Goal: Transaction & Acquisition: Purchase product/service

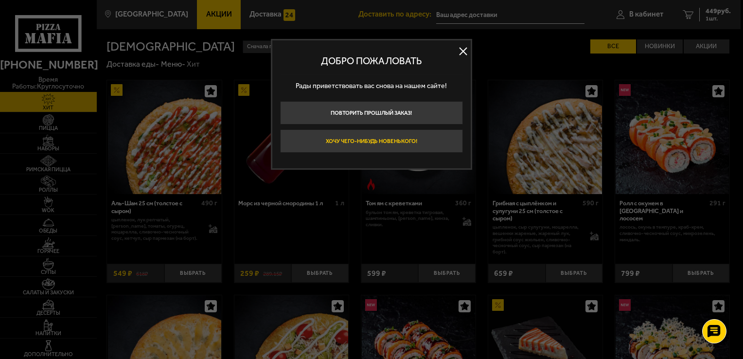
click at [435, 138] on button "Хочу чего-нибудь новенького!" at bounding box center [371, 140] width 183 height 23
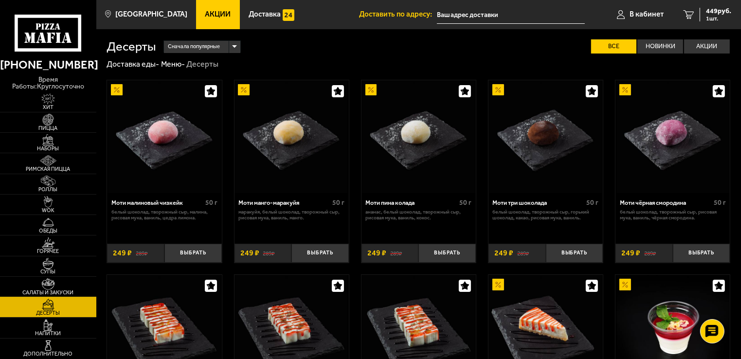
click at [57, 290] on span "Салаты и закуски" at bounding box center [48, 292] width 96 height 5
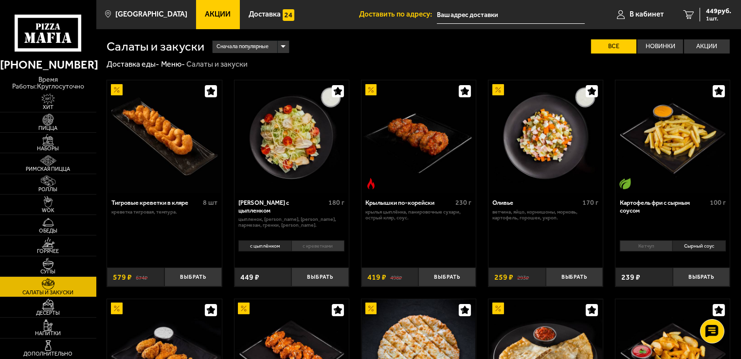
click at [315, 247] on li "с креветками" at bounding box center [317, 245] width 53 height 11
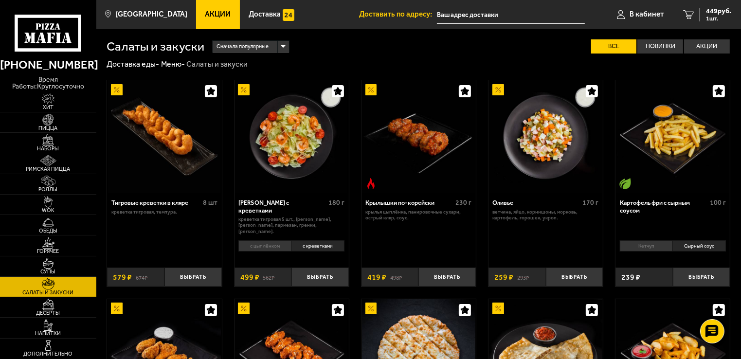
click at [280, 245] on li "с цыплёнком" at bounding box center [264, 245] width 53 height 11
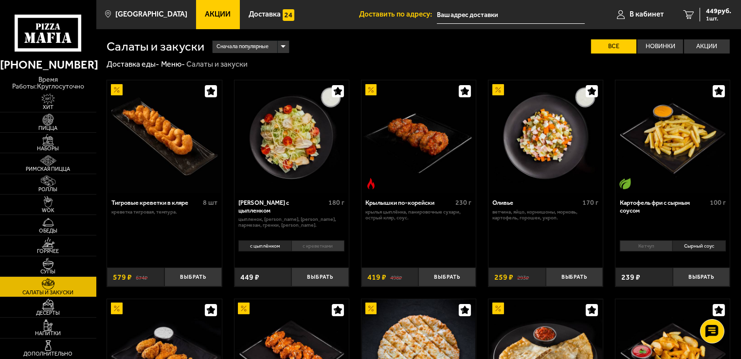
click at [299, 244] on li "с креветками" at bounding box center [317, 245] width 53 height 11
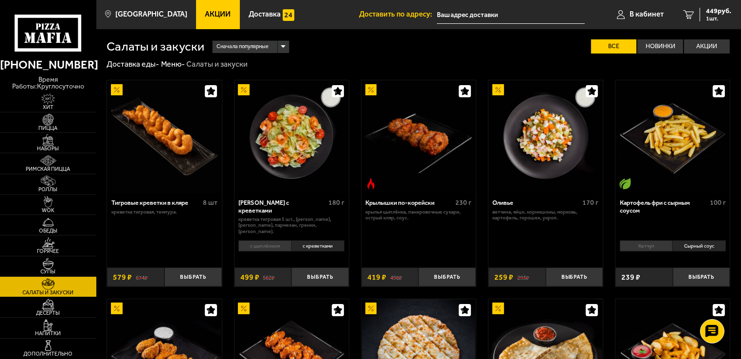
click at [281, 246] on li "с цыплёнком" at bounding box center [264, 245] width 53 height 11
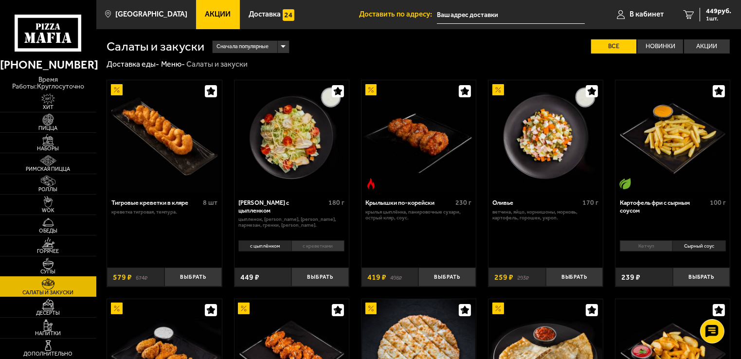
click at [81, 264] on link "Супы" at bounding box center [48, 266] width 96 height 20
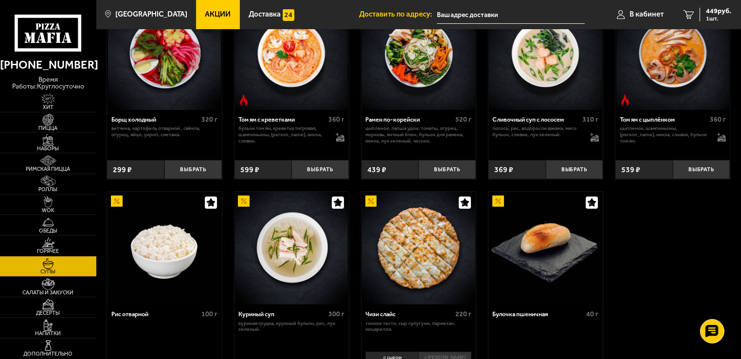
scroll to position [195, 0]
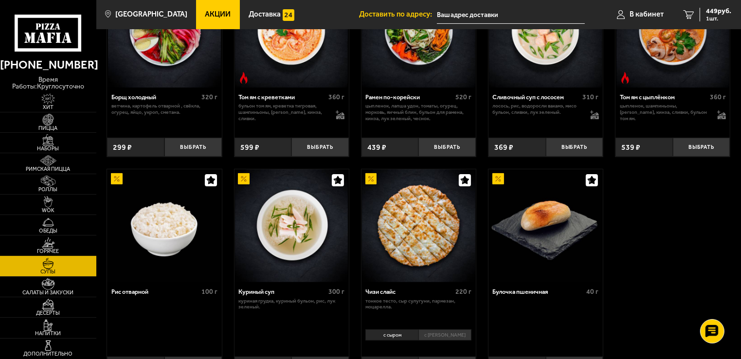
click at [74, 242] on link "Горячее" at bounding box center [48, 245] width 96 height 20
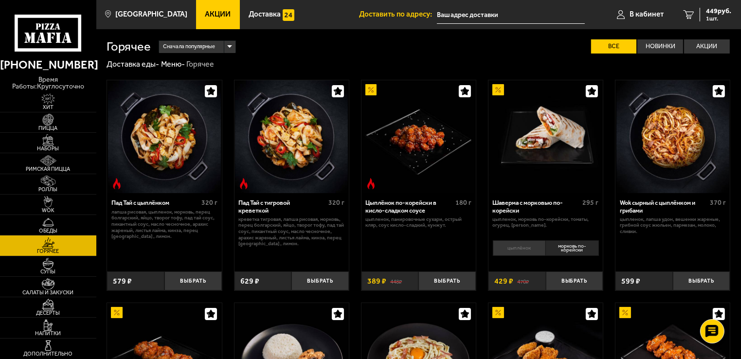
click at [520, 235] on div "Шаверма с морковью по-корейски 295 г цыпленок, морковь по-корейски, томаты, огу…" at bounding box center [545, 215] width 114 height 44
click at [521, 240] on div "цыплёнок морковь по-корейски 0" at bounding box center [545, 252] width 114 height 28
click at [526, 249] on li "цыплёнок" at bounding box center [519, 247] width 53 height 15
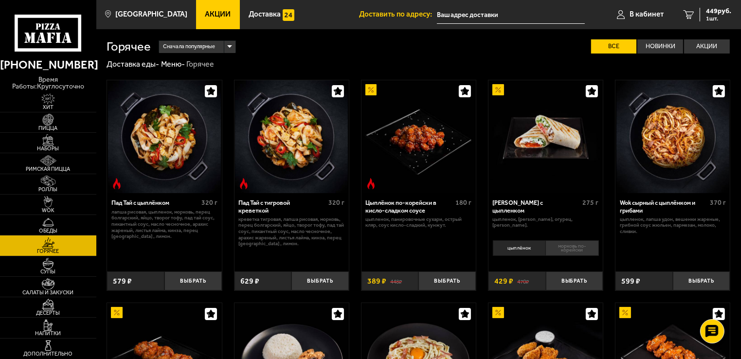
click at [563, 248] on li "морковь по-корейски" at bounding box center [571, 247] width 53 height 15
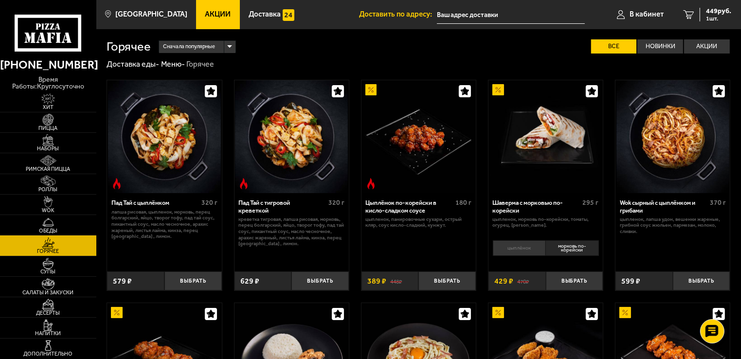
click at [528, 245] on li "цыплёнок" at bounding box center [519, 247] width 53 height 15
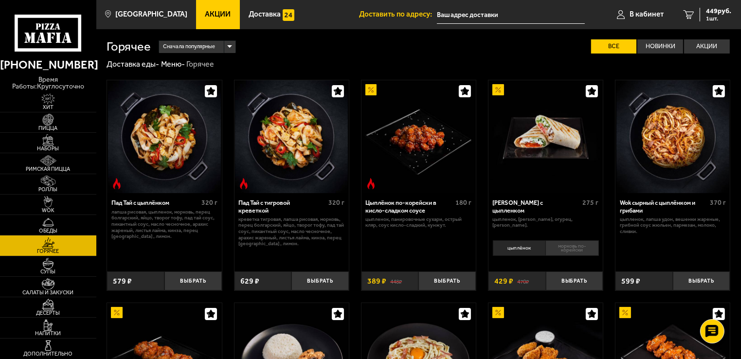
click at [558, 248] on li "морковь по-корейски" at bounding box center [571, 247] width 53 height 15
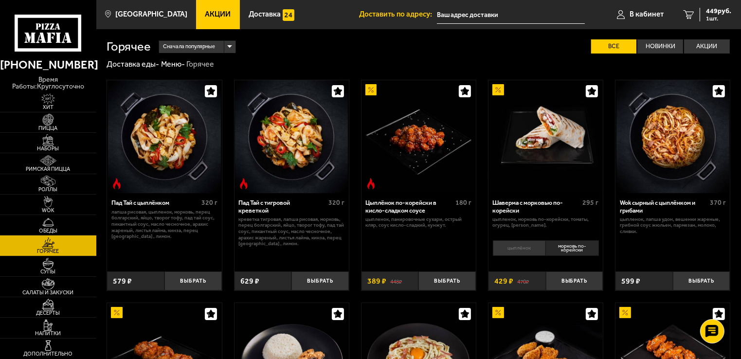
click at [524, 244] on li "цыплёнок" at bounding box center [519, 247] width 53 height 15
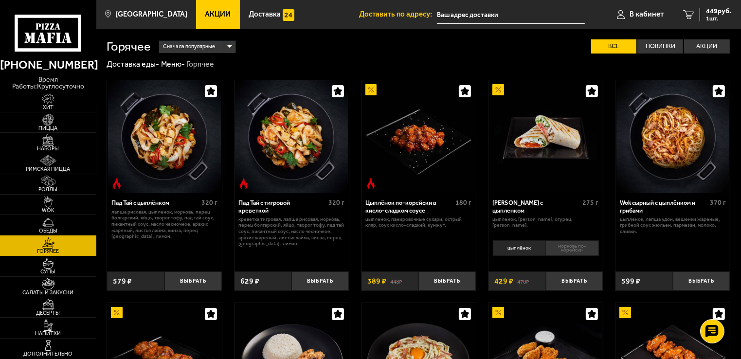
click at [557, 246] on li "морковь по-корейски" at bounding box center [571, 247] width 53 height 15
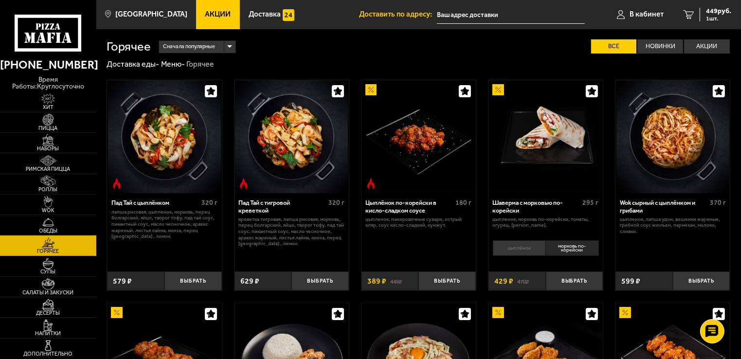
click at [519, 247] on li "цыплёнок" at bounding box center [519, 247] width 53 height 15
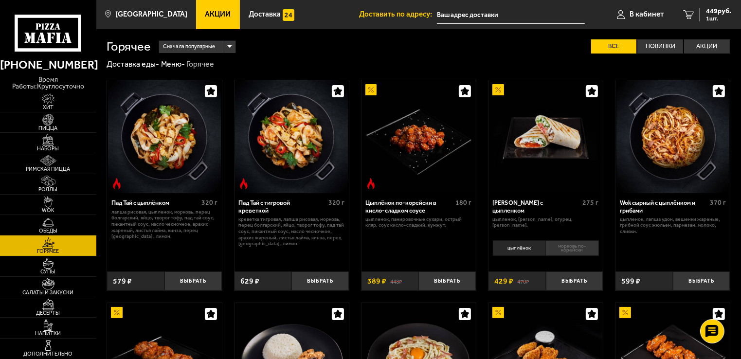
click at [556, 246] on li "морковь по-корейски" at bounding box center [571, 247] width 53 height 15
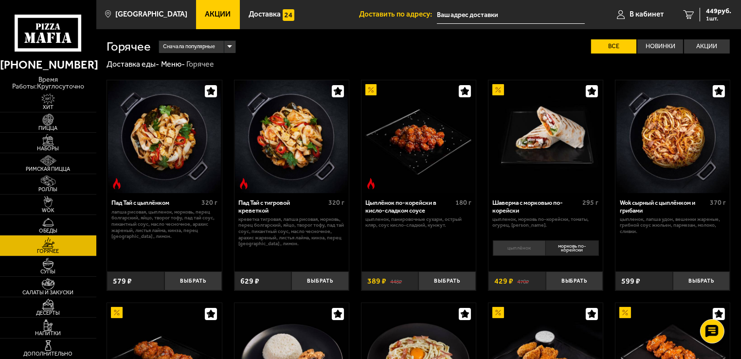
click at [518, 244] on li "цыплёнок" at bounding box center [519, 247] width 53 height 15
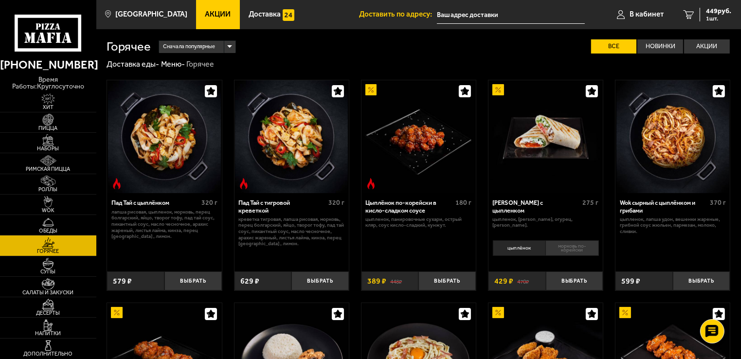
click at [570, 246] on li "морковь по-корейски" at bounding box center [571, 247] width 53 height 15
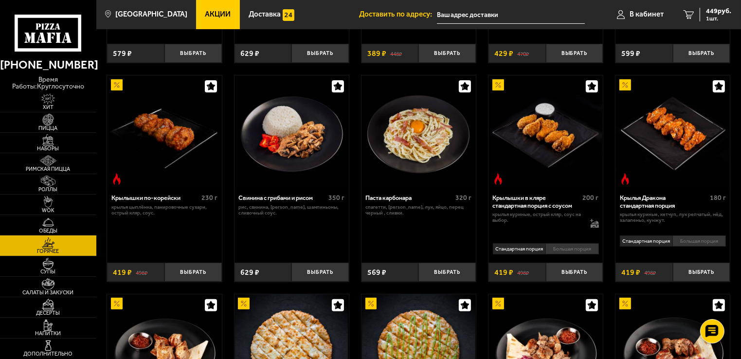
scroll to position [243, 0]
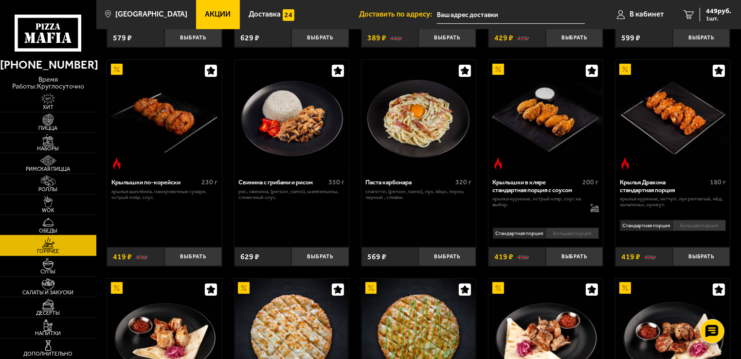
click at [77, 228] on span "Обеды" at bounding box center [48, 230] width 96 height 5
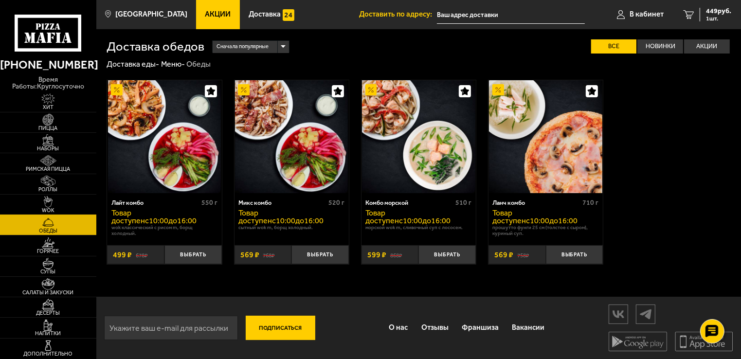
click at [72, 201] on link "WOK" at bounding box center [48, 205] width 96 height 20
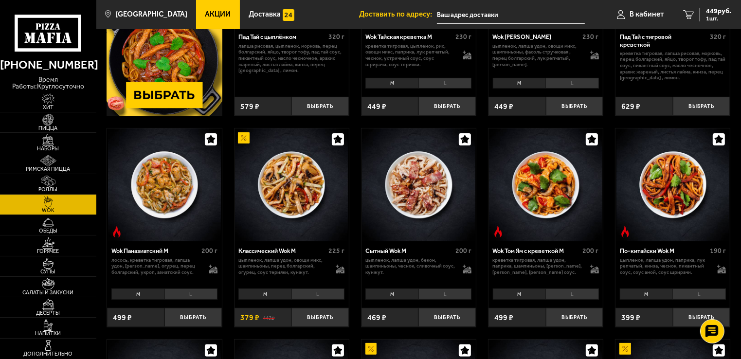
scroll to position [195, 0]
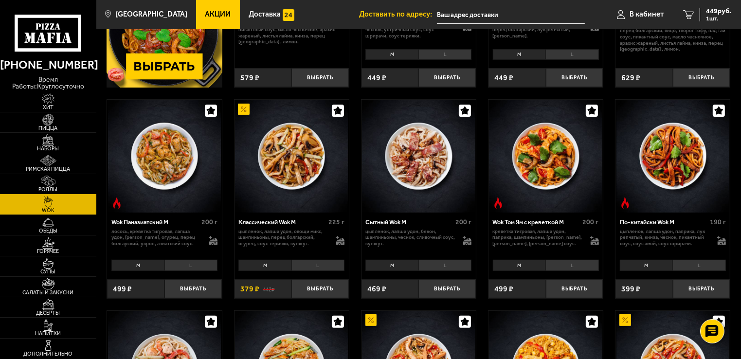
click at [69, 187] on span "Роллы" at bounding box center [48, 189] width 96 height 5
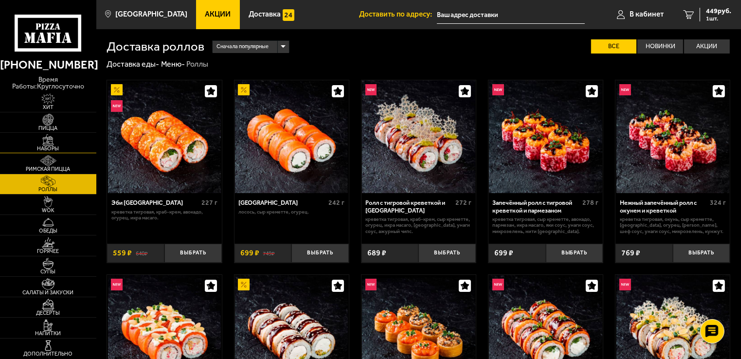
click at [66, 147] on link "Наборы" at bounding box center [48, 143] width 96 height 20
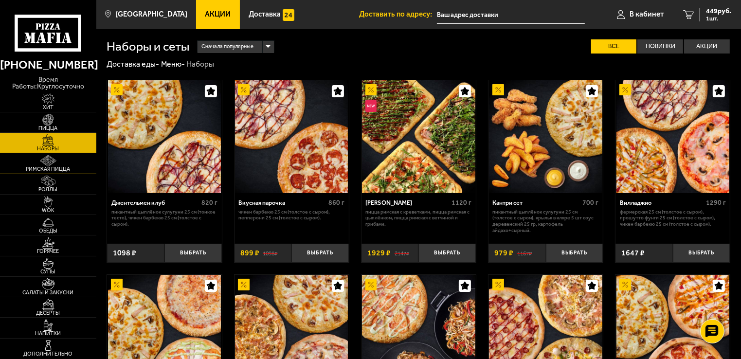
click at [75, 158] on link "Римская пицца" at bounding box center [48, 163] width 96 height 20
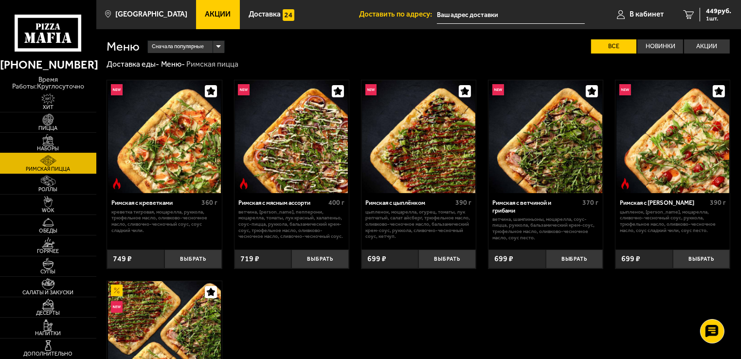
click at [69, 137] on link "Наборы" at bounding box center [48, 143] width 96 height 20
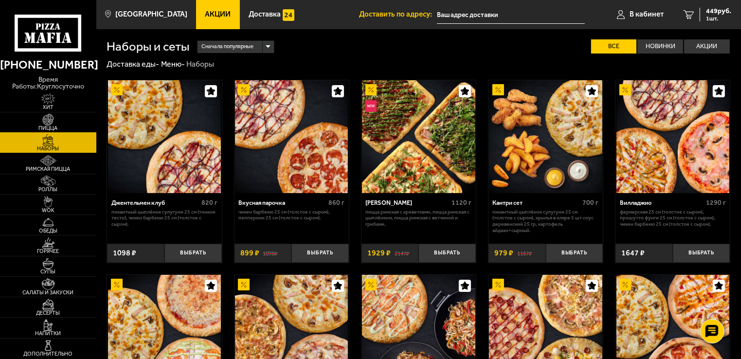
click at [68, 119] on link "Пицца" at bounding box center [48, 122] width 96 height 20
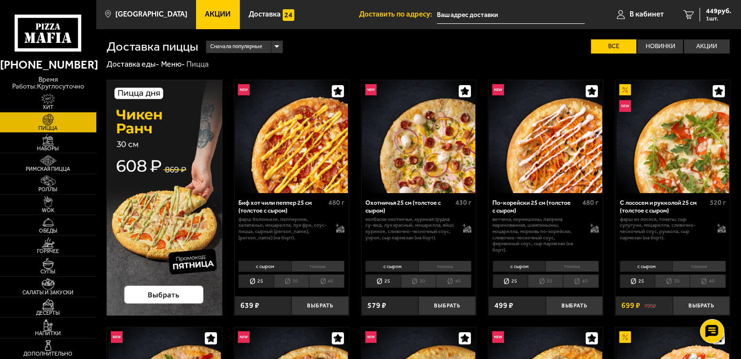
click at [335, 283] on li "40" at bounding box center [327, 281] width 36 height 14
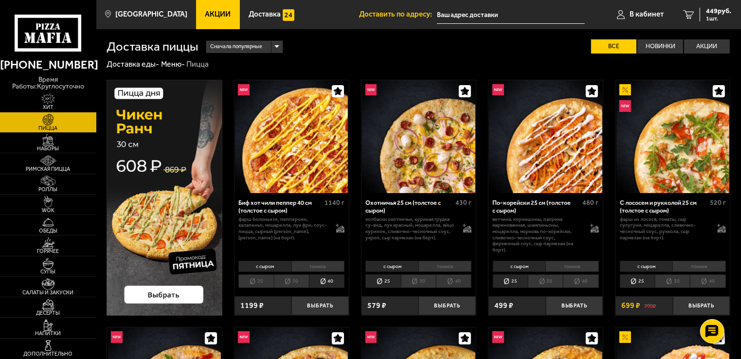
click at [287, 282] on li "30" at bounding box center [291, 281] width 35 height 14
click at [263, 279] on li "25" at bounding box center [255, 281] width 35 height 14
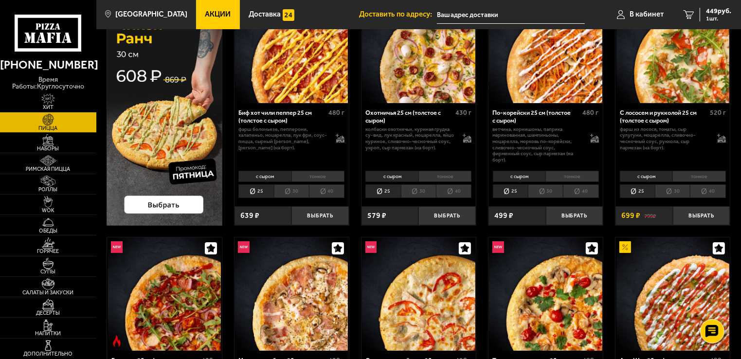
scroll to position [49, 0]
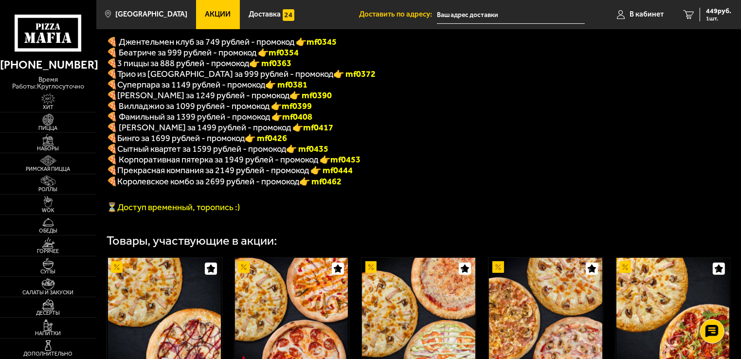
scroll to position [340, 0]
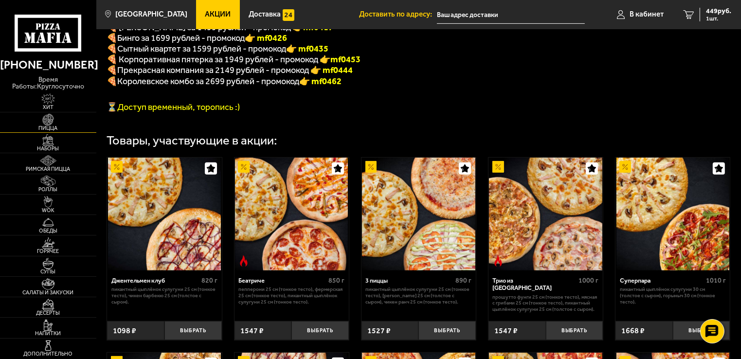
click at [53, 125] on span "Пицца" at bounding box center [48, 127] width 96 height 5
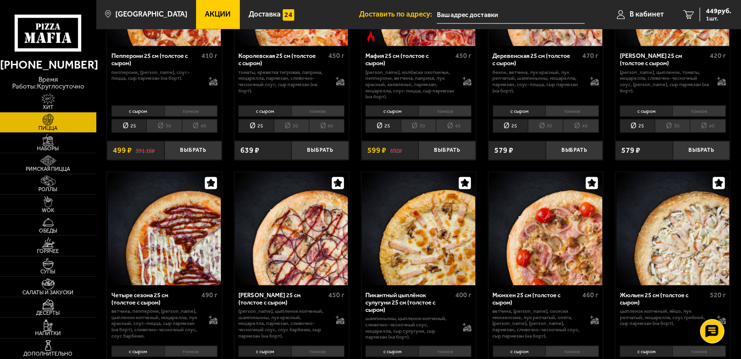
scroll to position [1070, 0]
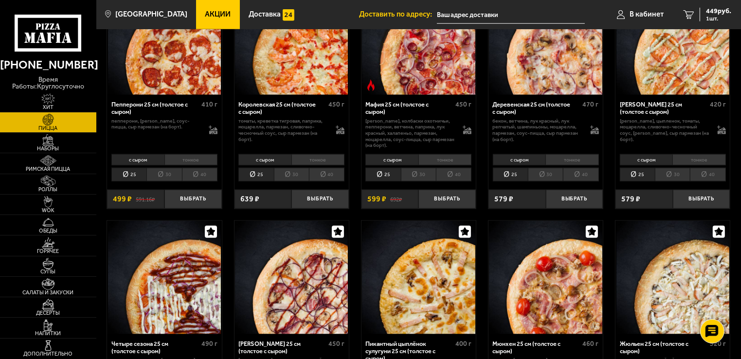
click at [426, 161] on li "тонкое" at bounding box center [444, 159] width 53 height 11
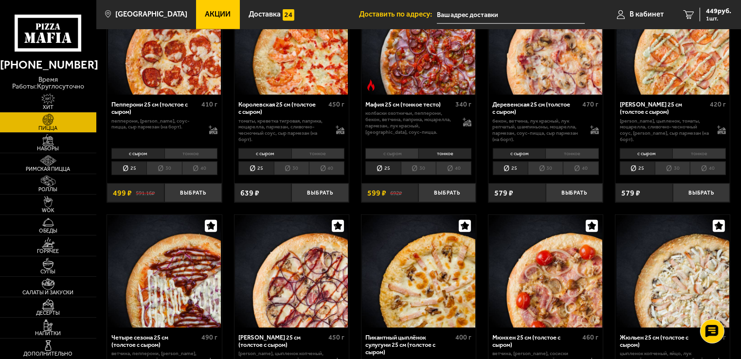
click at [397, 155] on li "с сыром" at bounding box center [391, 153] width 53 height 11
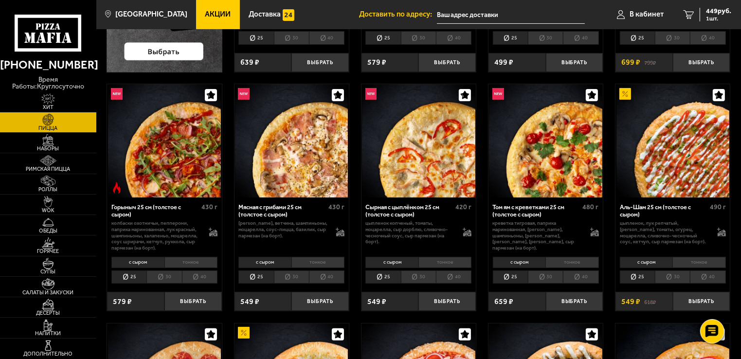
scroll to position [195, 0]
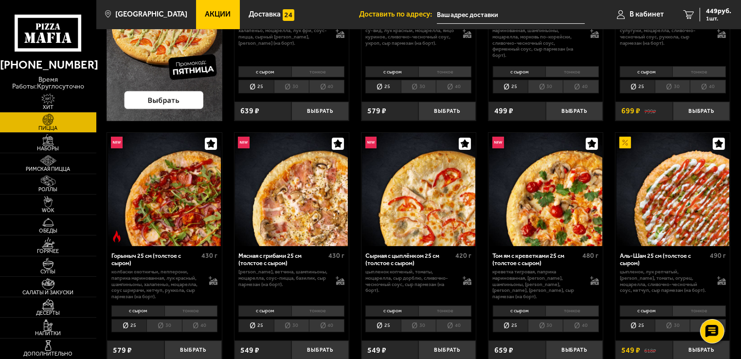
click at [162, 332] on li "30" at bounding box center [163, 326] width 35 height 14
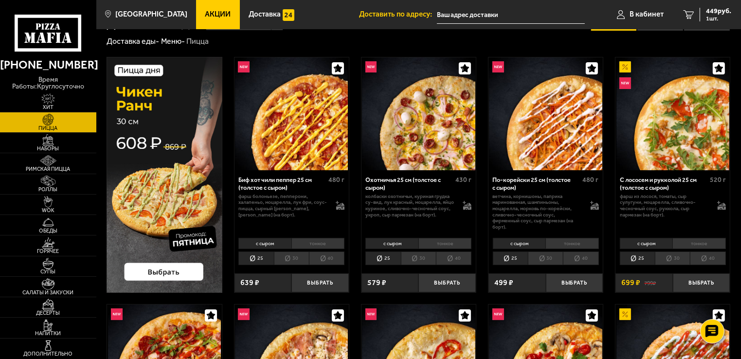
scroll to position [0, 0]
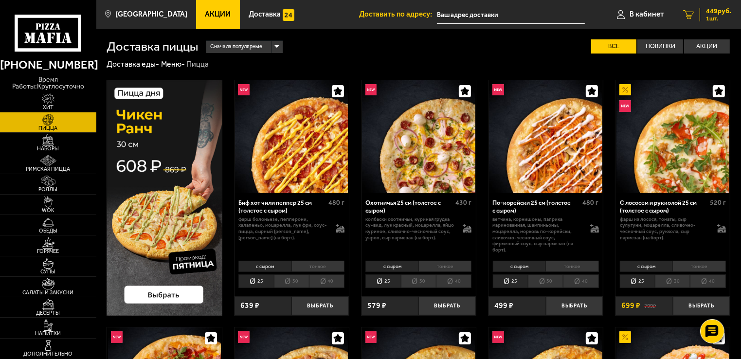
click at [710, 14] on span "449 руб." at bounding box center [718, 11] width 25 height 7
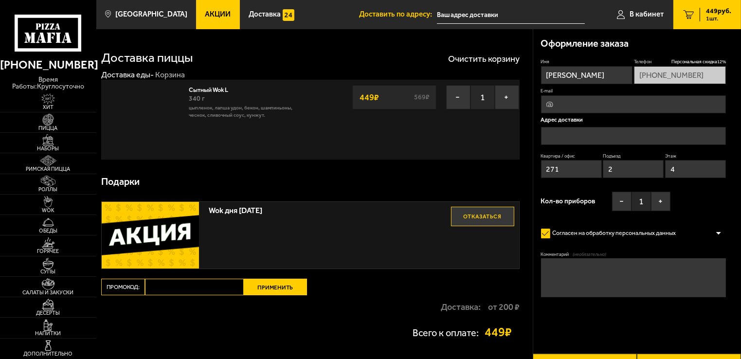
type input "[STREET_ADDRESS]"
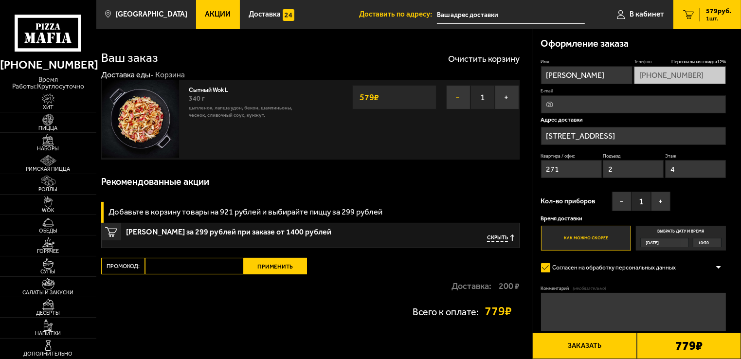
click at [463, 100] on button "−" at bounding box center [458, 97] width 24 height 24
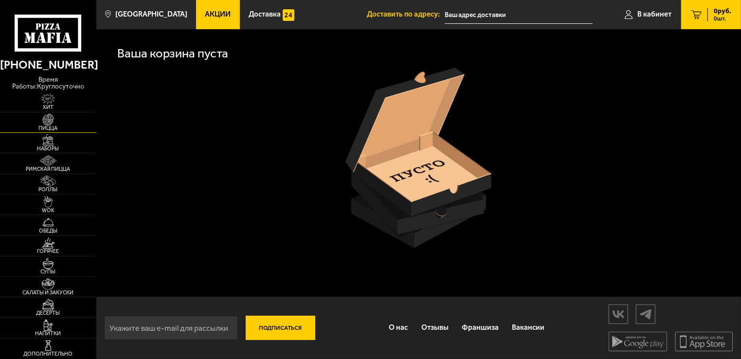
click at [58, 125] on span "Пицца" at bounding box center [48, 127] width 96 height 5
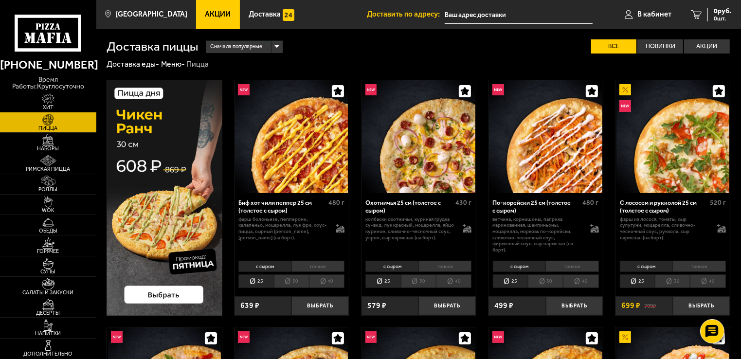
click at [164, 187] on img at bounding box center [164, 198] width 115 height 236
click at [55, 200] on img at bounding box center [49, 202] width 30 height 12
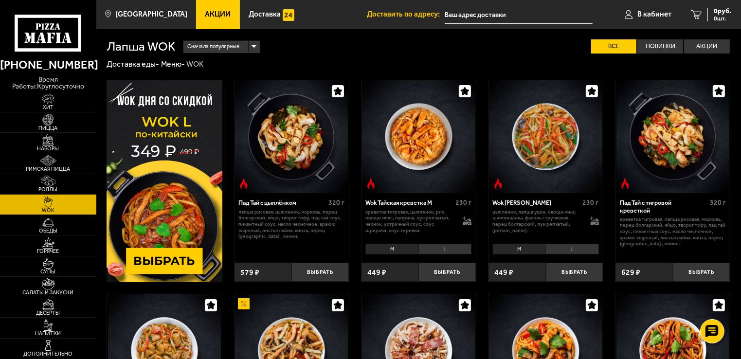
click at [163, 255] on img at bounding box center [164, 181] width 115 height 202
click at [71, 223] on link "Обеды" at bounding box center [48, 225] width 96 height 20
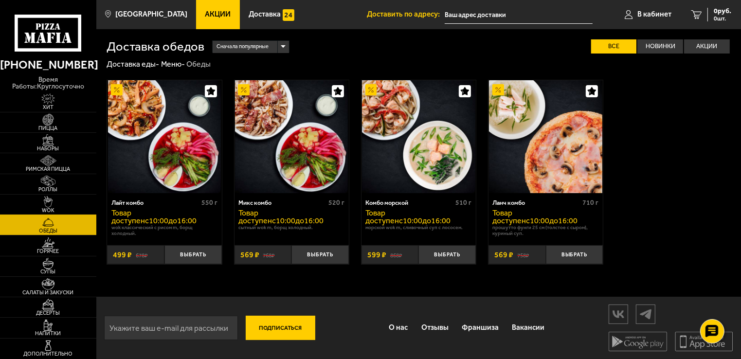
click at [84, 195] on link "WOK" at bounding box center [48, 205] width 96 height 20
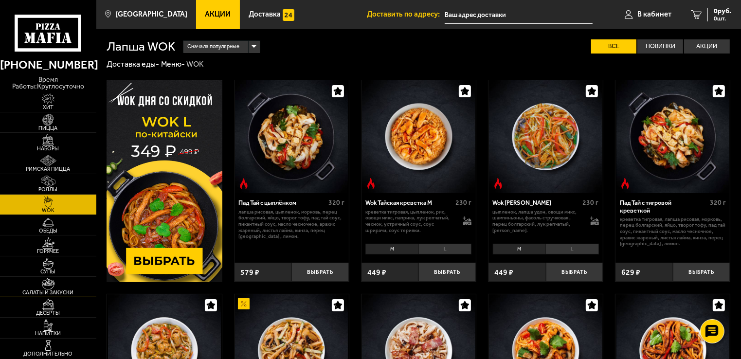
click at [61, 282] on img at bounding box center [49, 284] width 30 height 12
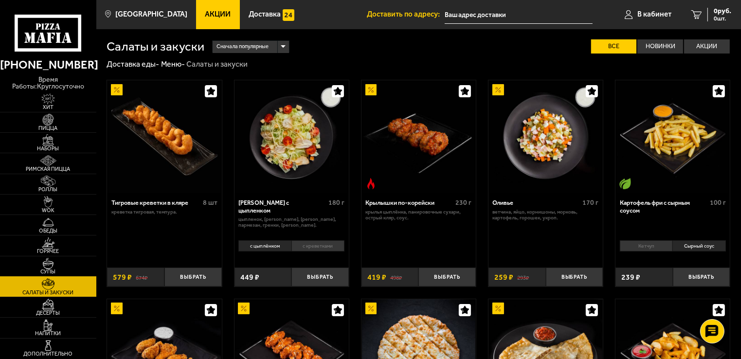
click at [65, 259] on link "Супы" at bounding box center [48, 266] width 96 height 20
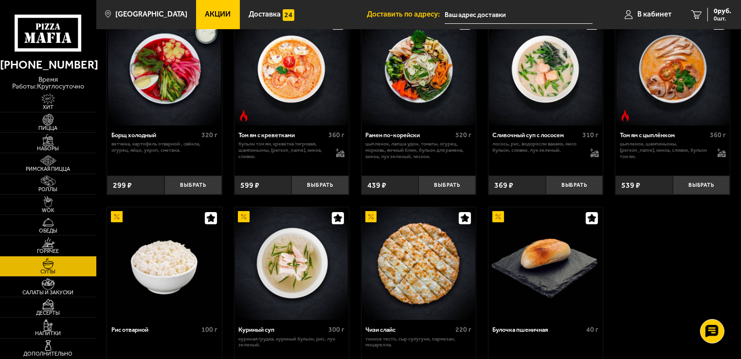
scroll to position [195, 0]
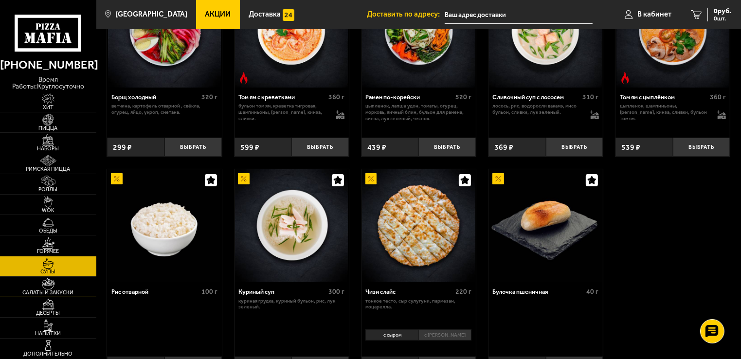
click at [54, 283] on img at bounding box center [49, 284] width 30 height 12
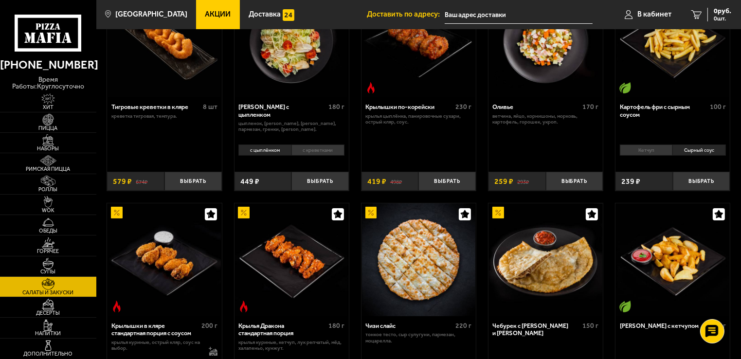
scroll to position [97, 0]
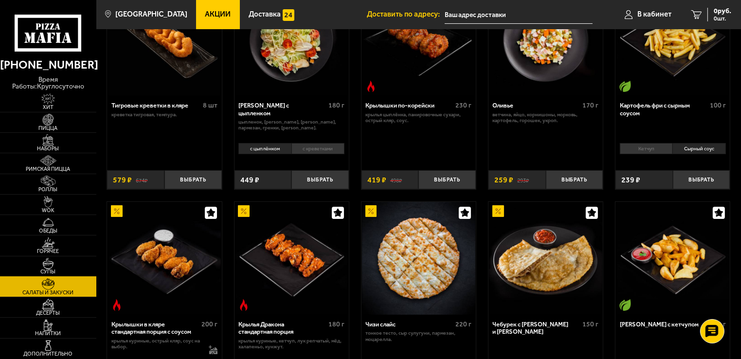
click at [67, 269] on span "Супы" at bounding box center [48, 271] width 96 height 5
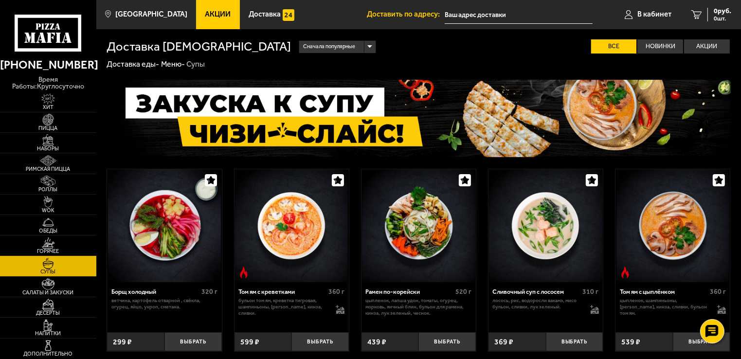
click at [72, 249] on span "Горячее" at bounding box center [48, 251] width 96 height 5
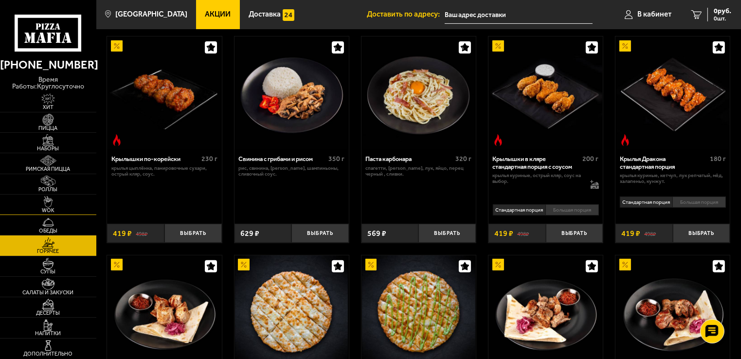
scroll to position [292, 0]
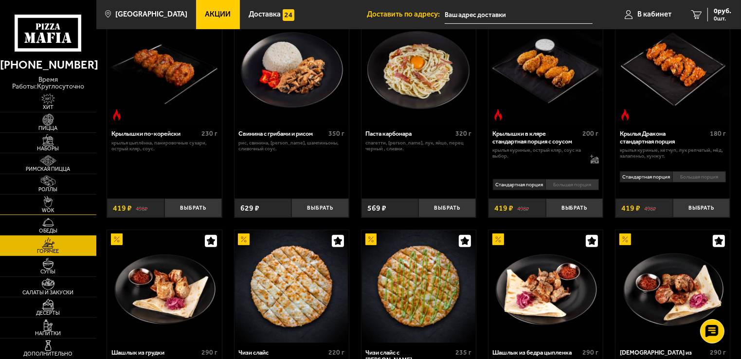
click at [72, 199] on link "WOK" at bounding box center [48, 205] width 96 height 20
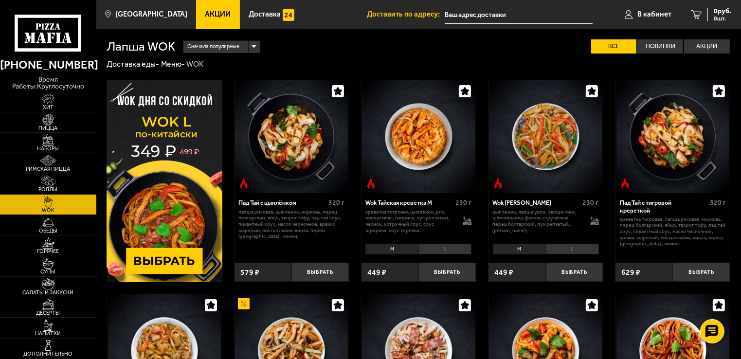
click at [68, 146] on span "Наборы" at bounding box center [48, 148] width 96 height 5
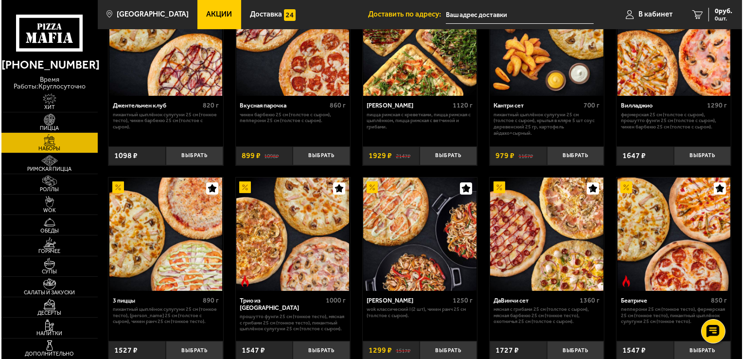
scroll to position [146, 0]
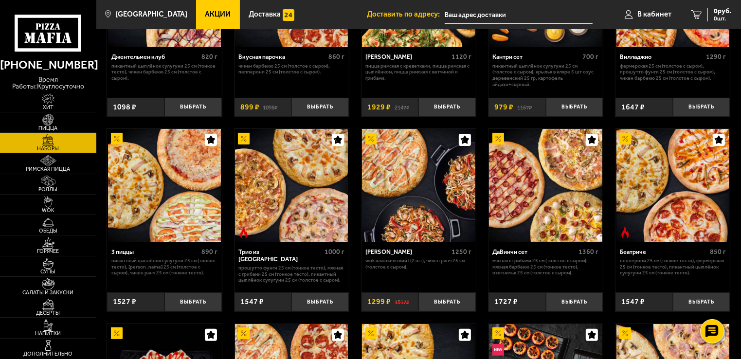
click at [412, 228] on img at bounding box center [418, 185] width 113 height 113
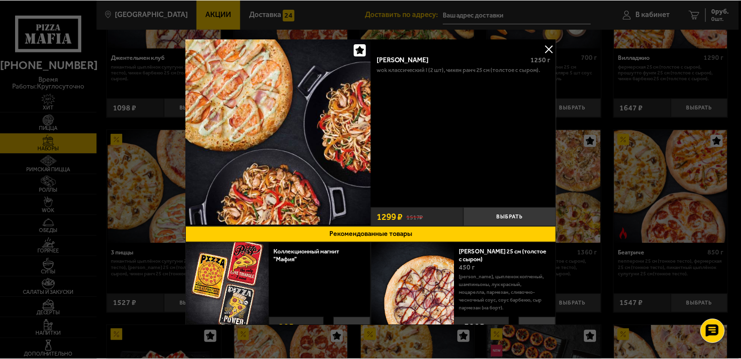
scroll to position [26, 0]
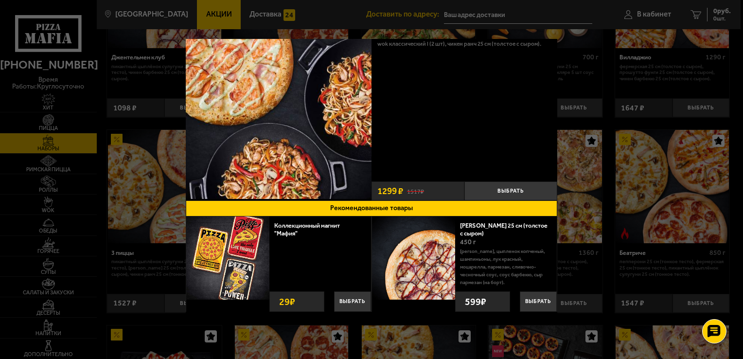
click at [619, 186] on div at bounding box center [371, 179] width 743 height 359
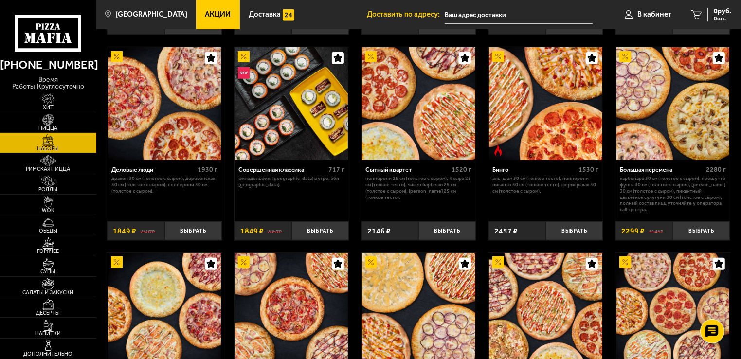
scroll to position [827, 0]
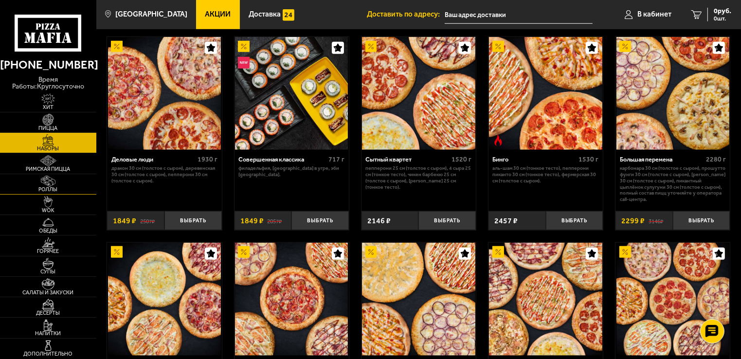
click at [59, 182] on img at bounding box center [49, 182] width 30 height 12
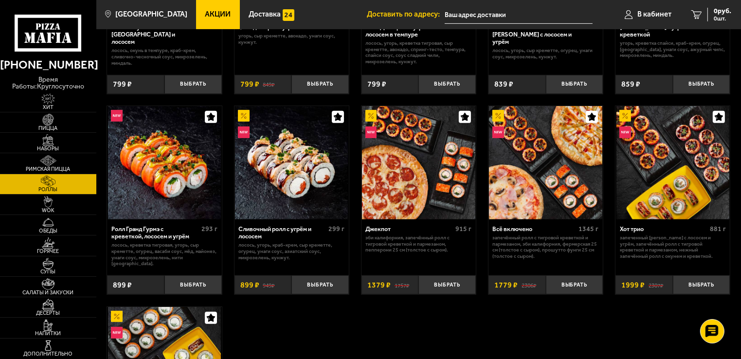
scroll to position [389, 0]
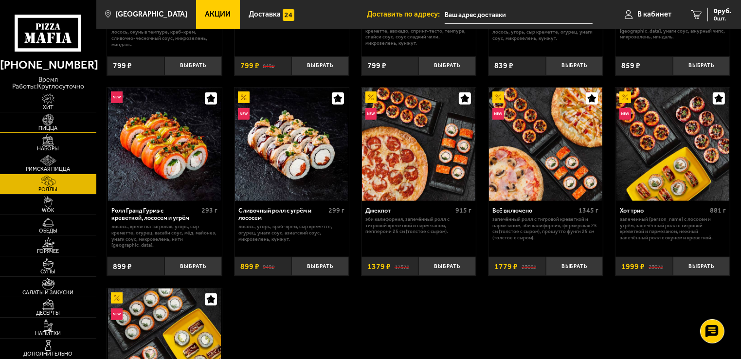
click at [50, 116] on img at bounding box center [49, 120] width 30 height 12
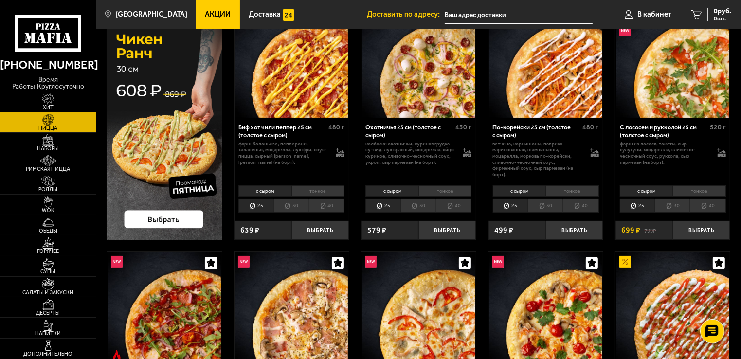
scroll to position [97, 0]
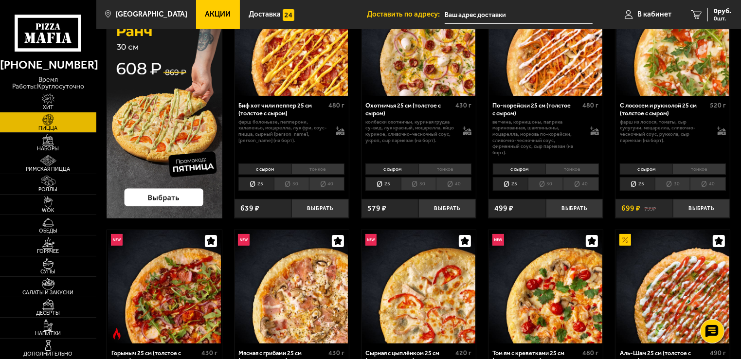
click at [289, 185] on li "30" at bounding box center [291, 184] width 35 height 14
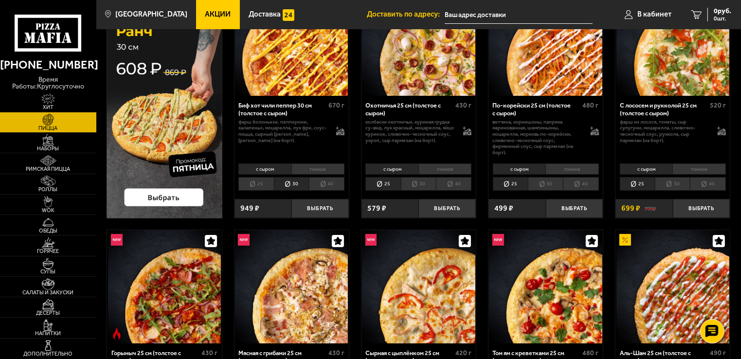
click at [255, 180] on li "25" at bounding box center [255, 184] width 35 height 14
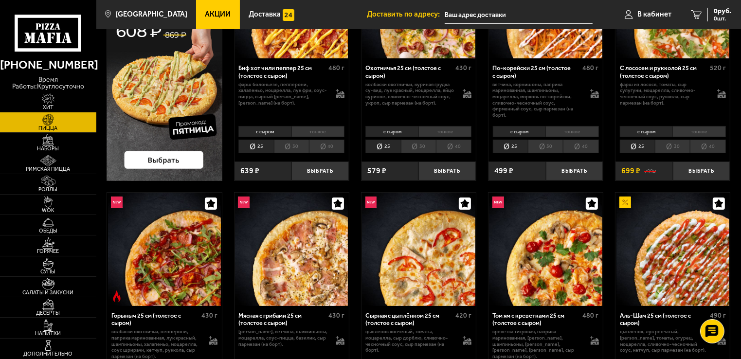
scroll to position [195, 0]
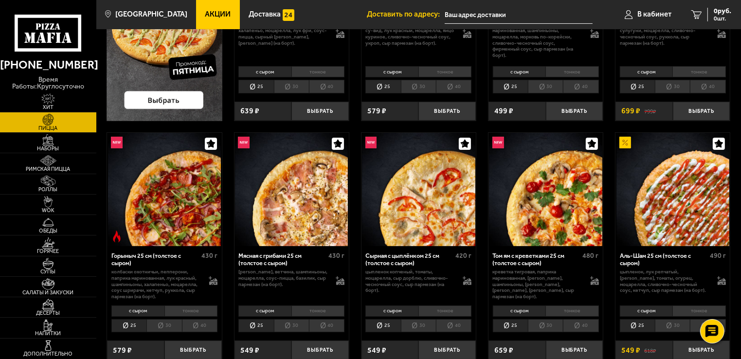
click at [163, 329] on li "30" at bounding box center [163, 326] width 35 height 14
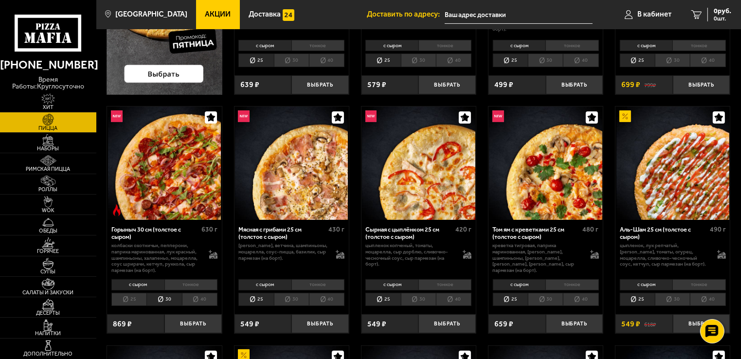
scroll to position [243, 0]
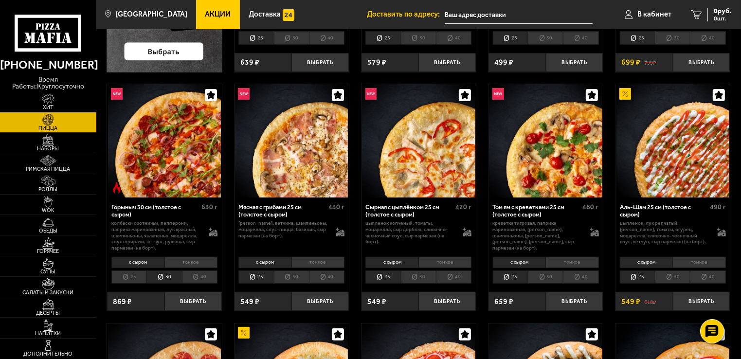
click at [132, 278] on li "25" at bounding box center [128, 277] width 35 height 14
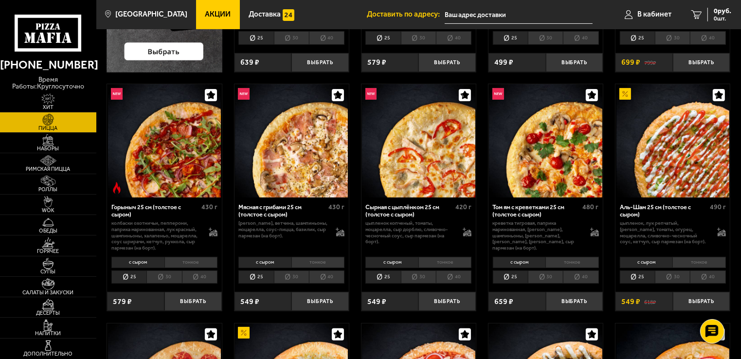
click at [160, 275] on li "30" at bounding box center [163, 277] width 35 height 14
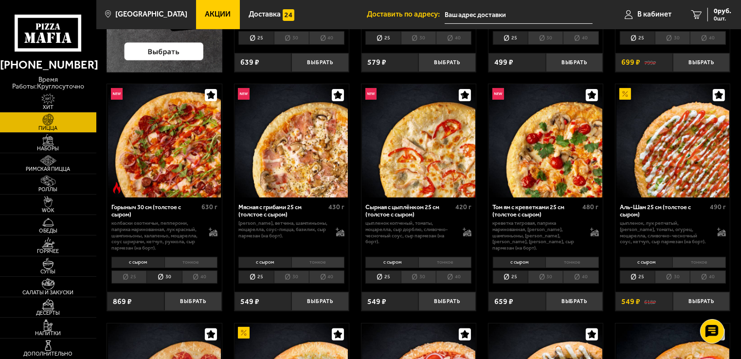
click at [194, 279] on li "40" at bounding box center [200, 277] width 36 height 14
click at [163, 275] on li "30" at bounding box center [163, 277] width 35 height 14
click at [133, 274] on li "25" at bounding box center [128, 277] width 35 height 14
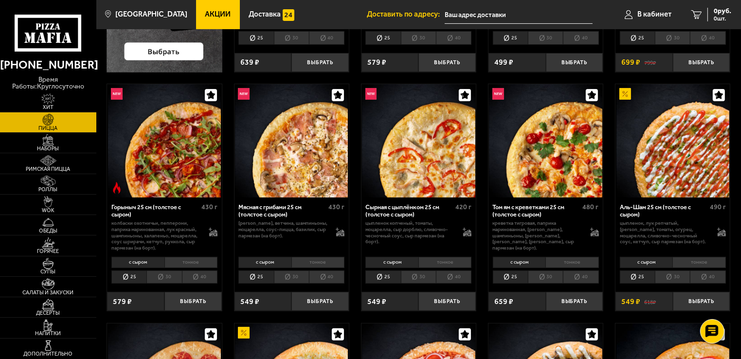
click at [191, 274] on li "40" at bounding box center [200, 277] width 36 height 14
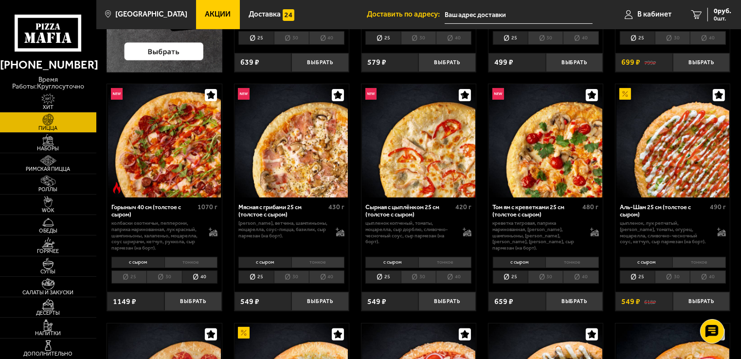
click at [162, 275] on li "30" at bounding box center [163, 277] width 35 height 14
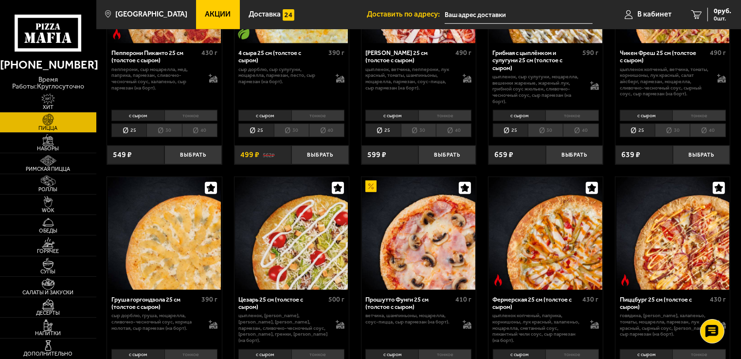
scroll to position [730, 0]
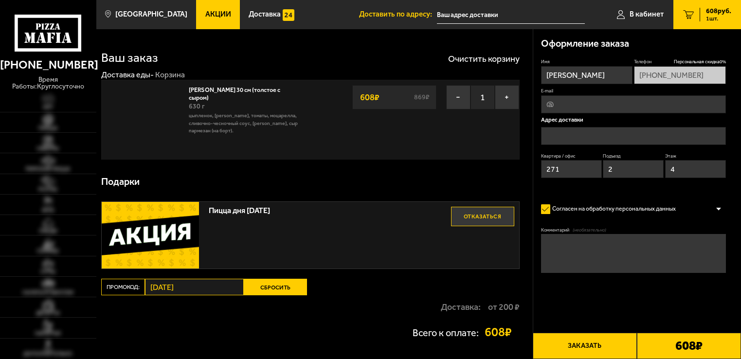
type input "[STREET_ADDRESS]"
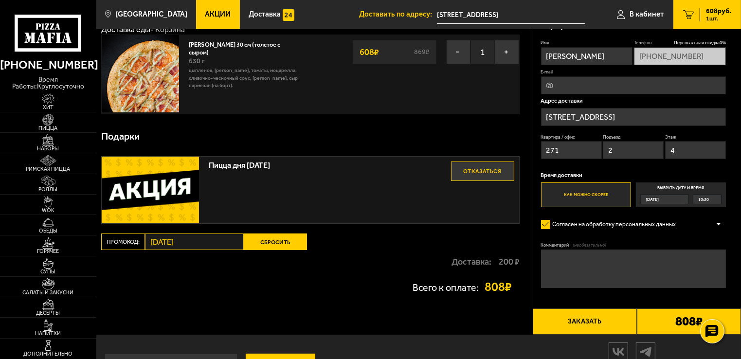
scroll to position [83, 0]
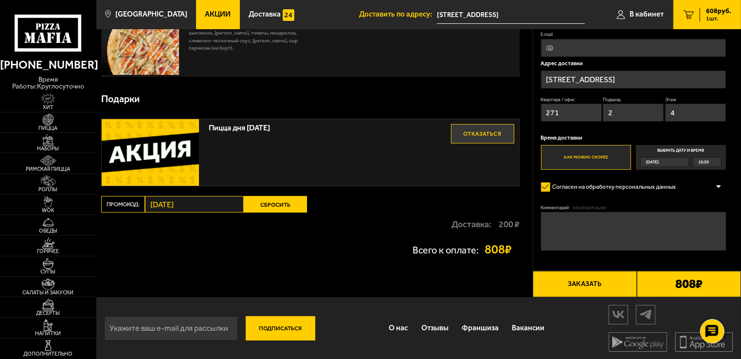
click at [581, 184] on label "Согласен на обработку персональных данных" at bounding box center [612, 187] width 143 height 16
click at [0, 0] on input "Согласен на обработку персональных данных" at bounding box center [0, 0] width 0 height 0
click at [581, 184] on label "Согласен на обработку персональных данных" at bounding box center [612, 187] width 143 height 16
click at [0, 0] on input "Согласен на обработку персональных данных" at bounding box center [0, 0] width 0 height 0
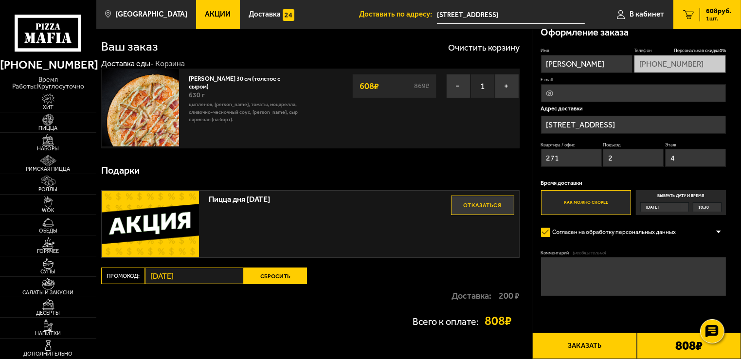
scroll to position [0, 0]
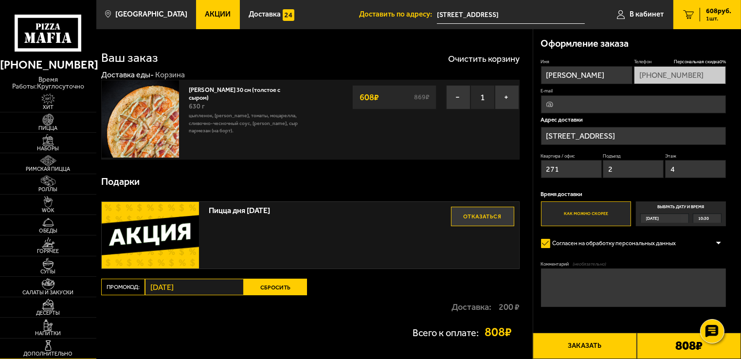
click at [69, 347] on link "Дополнительно" at bounding box center [48, 349] width 96 height 20
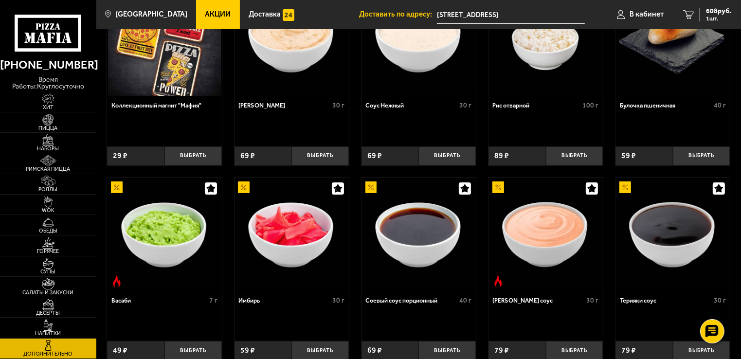
scroll to position [195, 0]
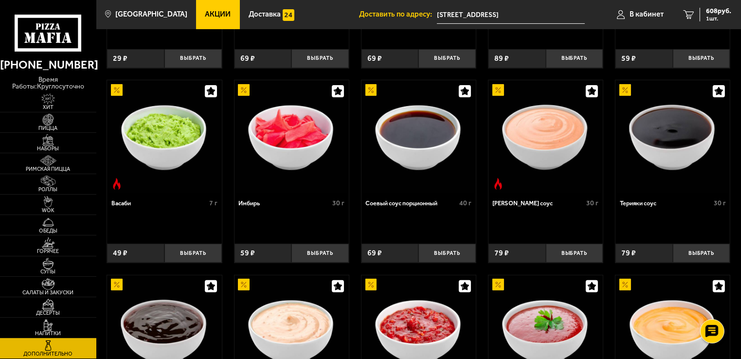
click at [74, 324] on link "Напитки" at bounding box center [48, 328] width 96 height 20
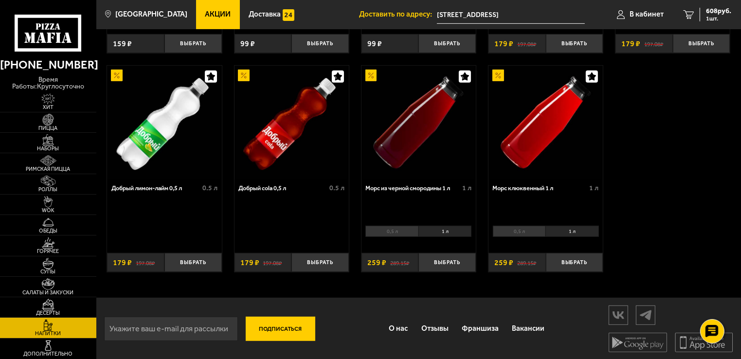
scroll to position [430, 0]
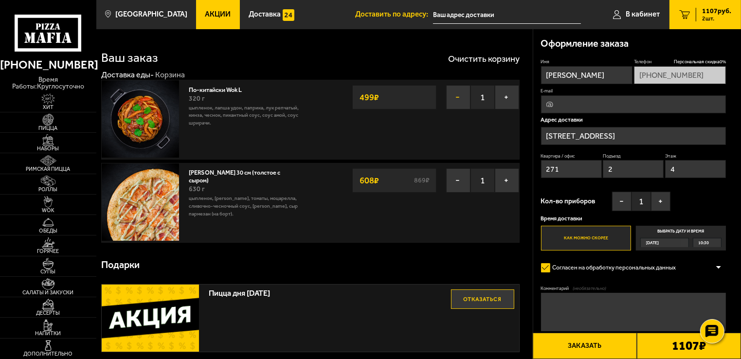
click at [460, 98] on button "−" at bounding box center [458, 97] width 24 height 24
